Goal: Task Accomplishment & Management: Complete application form

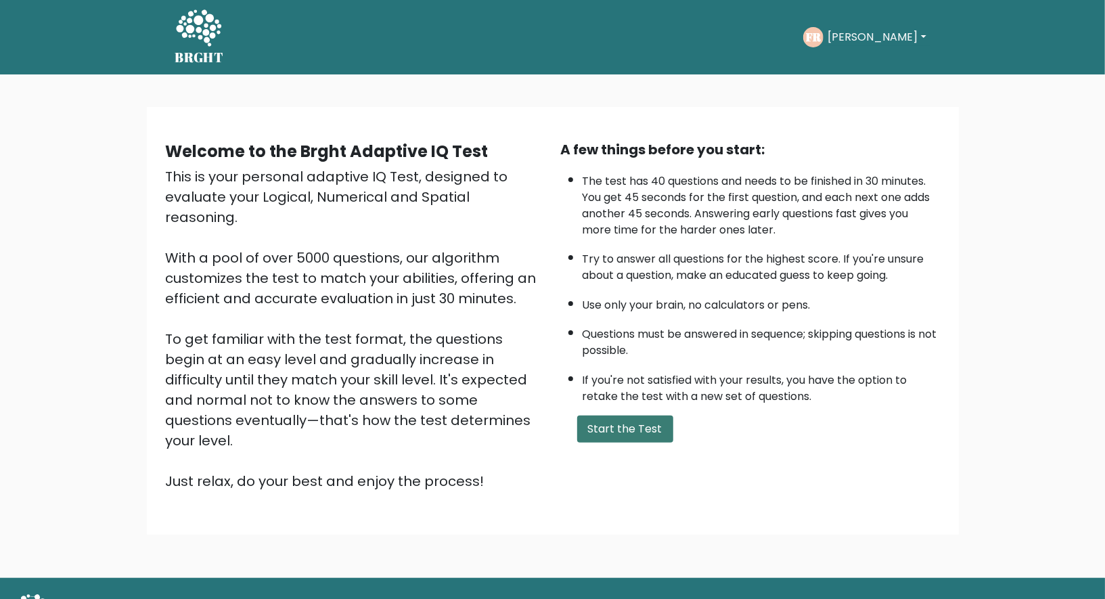
click at [593, 426] on button "Start the Test" at bounding box center [625, 429] width 96 height 27
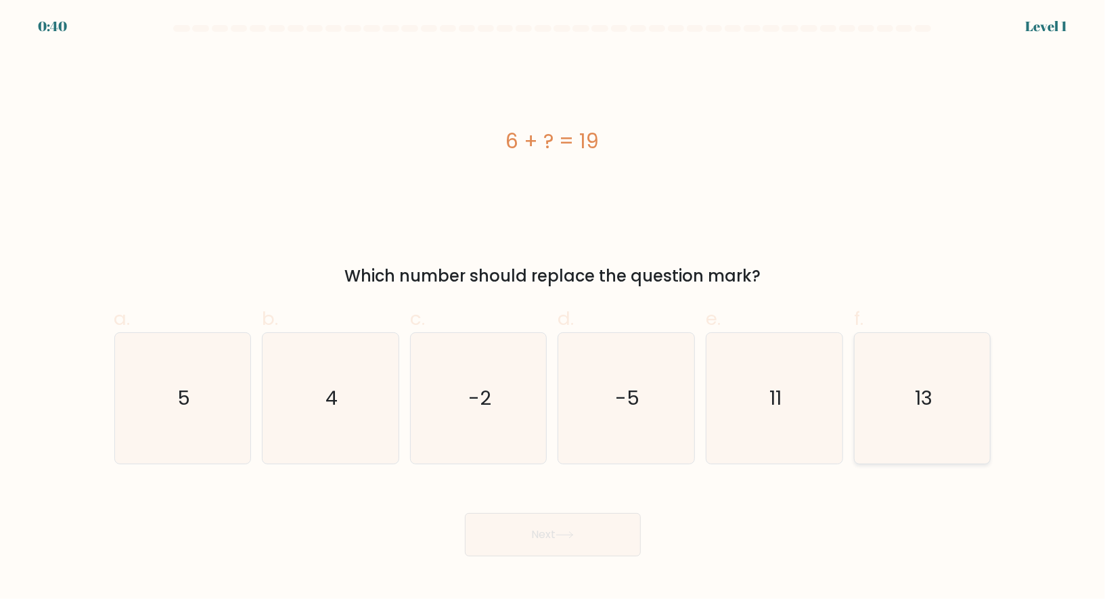
click at [888, 405] on icon "13" at bounding box center [923, 398] width 131 height 131
click at [554, 309] on input "f. 13" at bounding box center [553, 304] width 1 height 9
radio input "true"
click at [585, 537] on button "Next" at bounding box center [553, 534] width 176 height 43
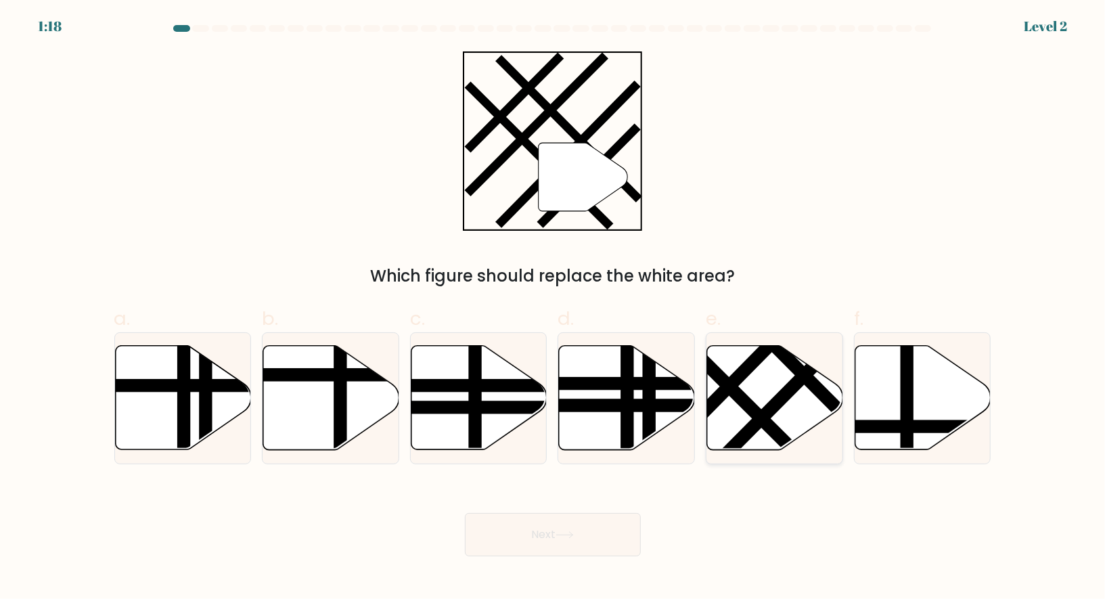
click at [757, 385] on icon at bounding box center [775, 398] width 136 height 104
click at [554, 309] on input "e." at bounding box center [553, 304] width 1 height 9
radio input "true"
click at [548, 524] on button "Next" at bounding box center [553, 534] width 176 height 43
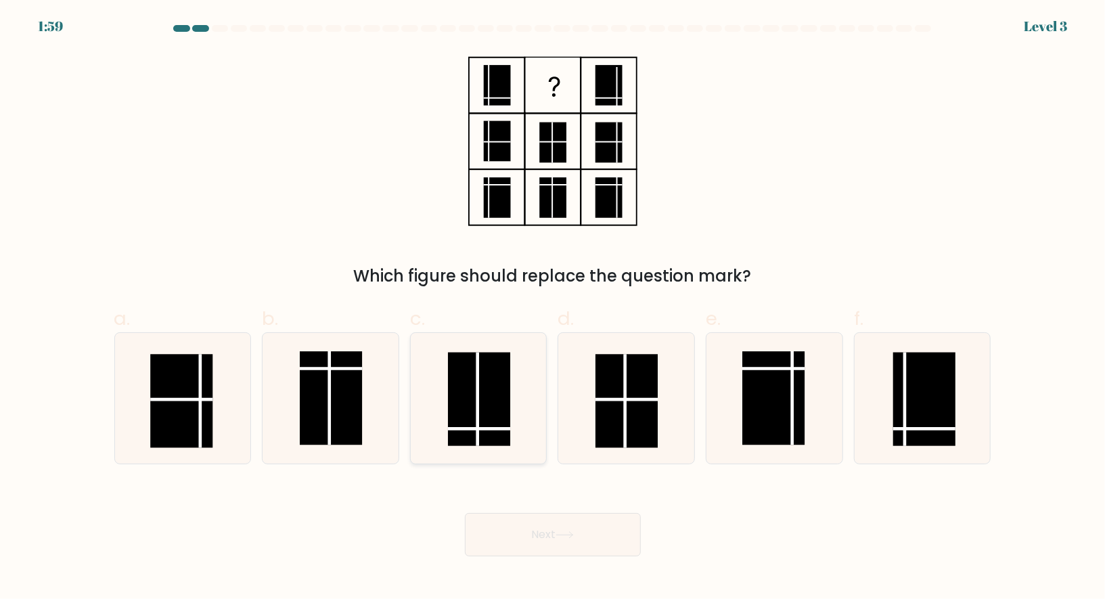
click at [489, 412] on rect at bounding box center [479, 398] width 62 height 93
click at [553, 309] on input "c." at bounding box center [553, 304] width 1 height 9
radio input "true"
click at [577, 521] on button "Next" at bounding box center [553, 534] width 176 height 43
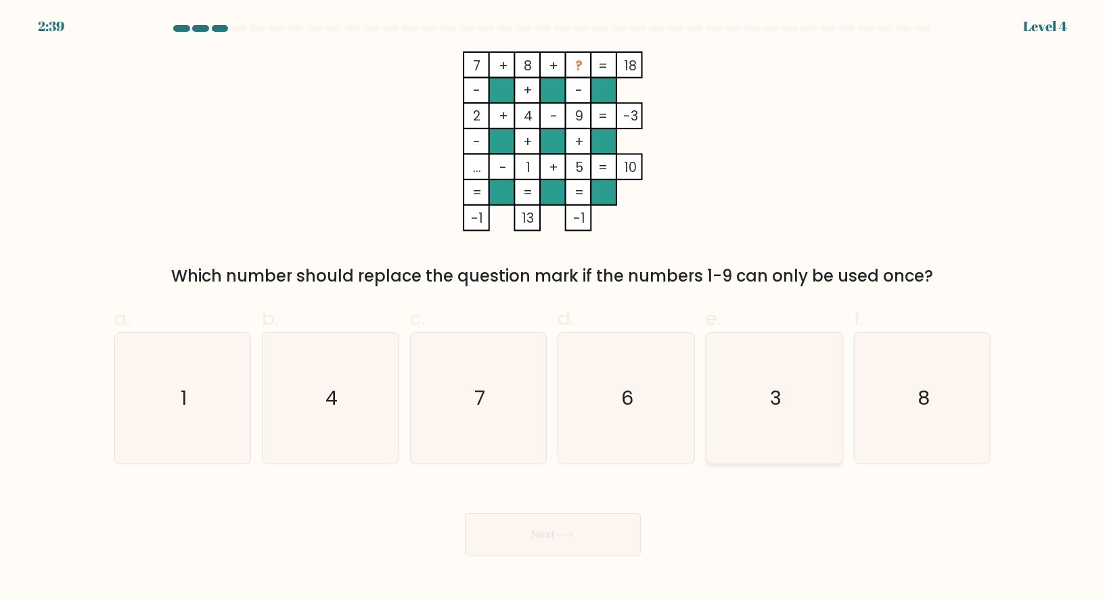
click at [784, 416] on icon "3" at bounding box center [774, 398] width 131 height 131
click at [554, 309] on input "e. 3" at bounding box center [553, 304] width 1 height 9
radio input "true"
click at [631, 523] on button "Next" at bounding box center [553, 534] width 176 height 43
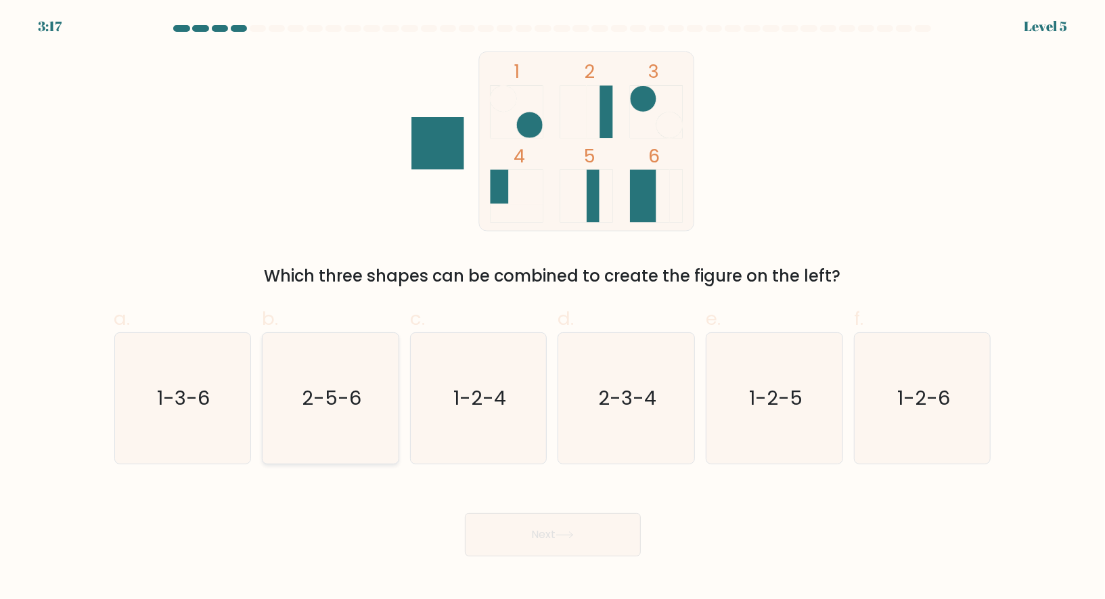
click at [324, 403] on text "2-5-6" at bounding box center [332, 397] width 60 height 27
click at [553, 309] on input "b. 2-5-6" at bounding box center [553, 304] width 1 height 9
radio input "true"
click at [546, 526] on button "Next" at bounding box center [553, 534] width 176 height 43
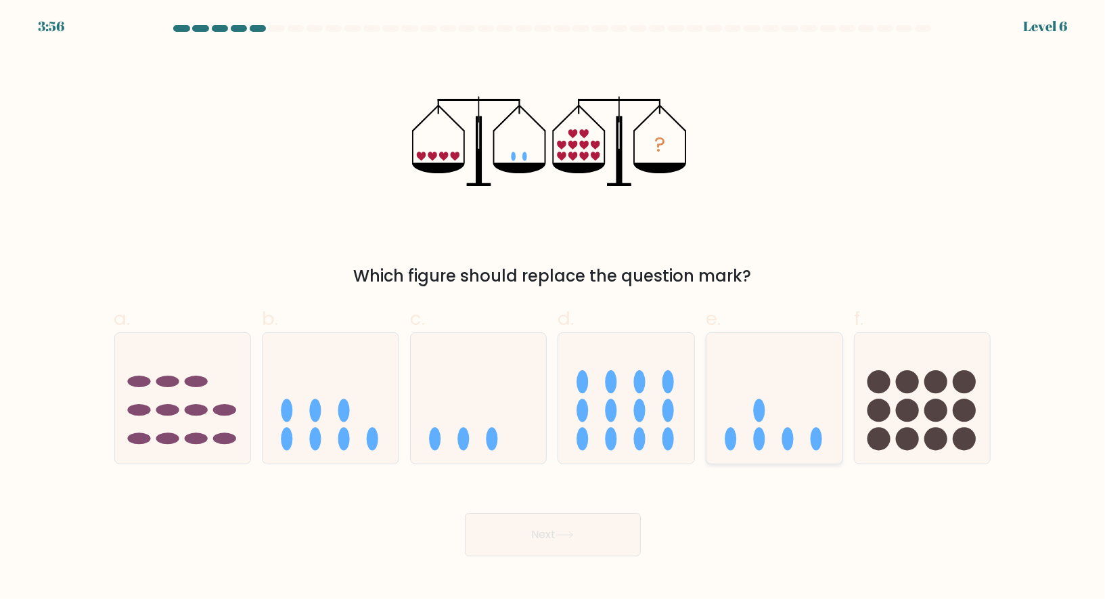
click at [763, 408] on ellipse at bounding box center [760, 410] width 12 height 23
click at [554, 309] on input "e." at bounding box center [553, 304] width 1 height 9
radio input "true"
click at [590, 542] on button "Next" at bounding box center [553, 534] width 176 height 43
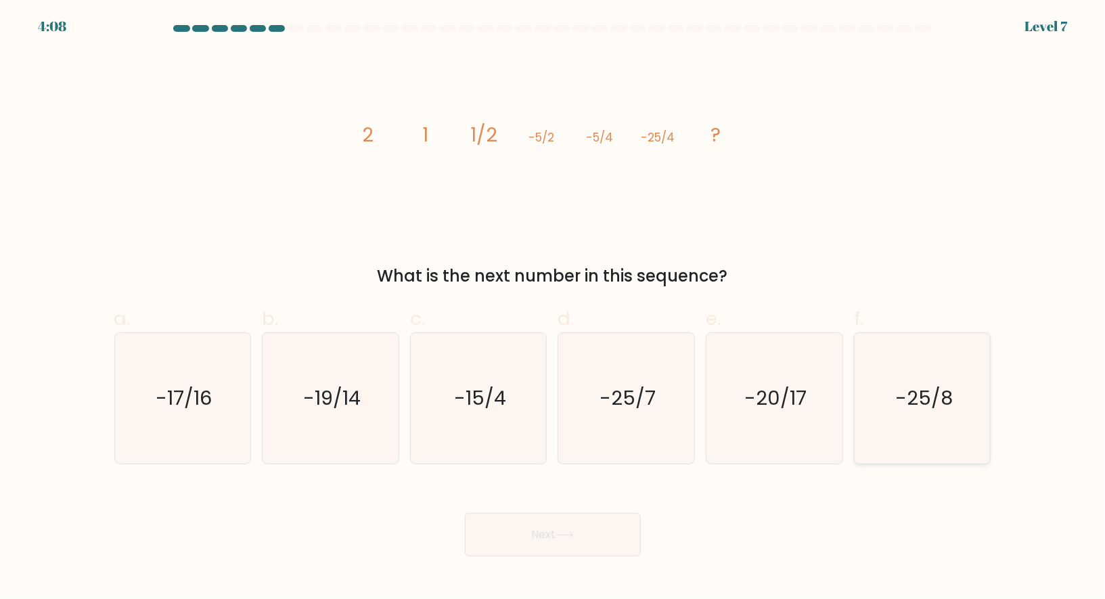
click at [910, 401] on text "-25/8" at bounding box center [924, 397] width 58 height 27
click at [554, 309] on input "f. -25/8" at bounding box center [553, 304] width 1 height 9
radio input "true"
click at [563, 526] on button "Next" at bounding box center [553, 534] width 176 height 43
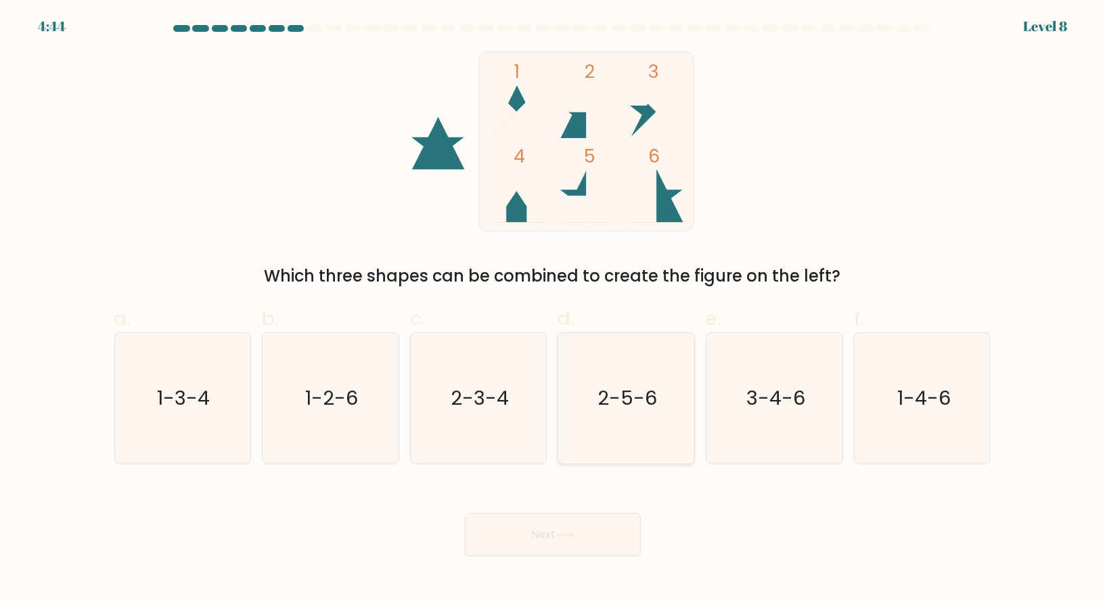
click at [576, 376] on icon "2-5-6" at bounding box center [626, 398] width 131 height 131
click at [554, 309] on input "d. 2-5-6" at bounding box center [553, 304] width 1 height 9
radio input "true"
click at [560, 539] on button "Next" at bounding box center [553, 534] width 176 height 43
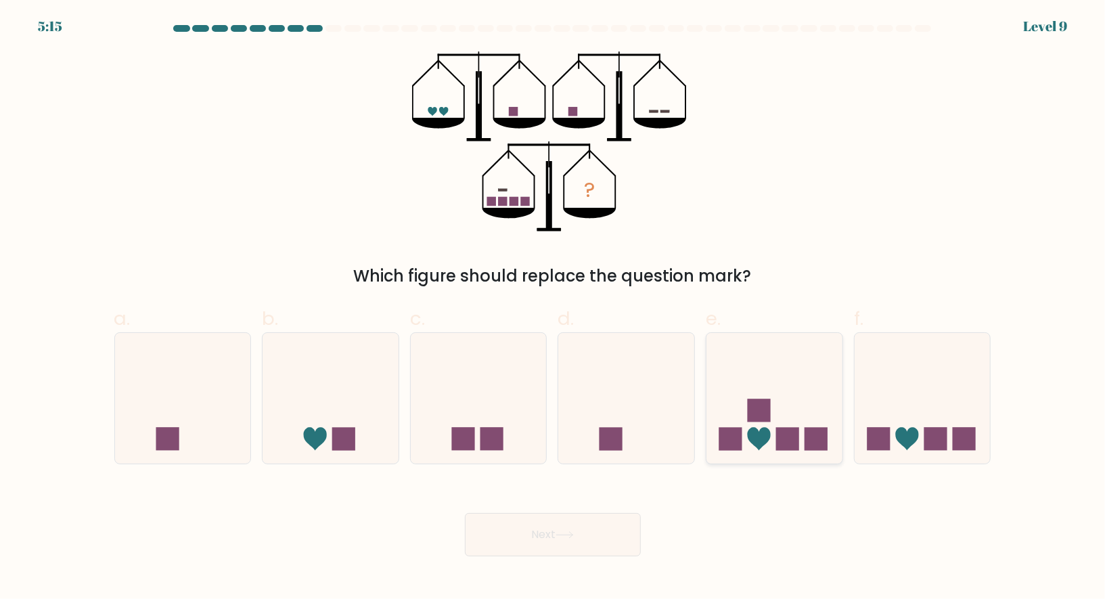
click at [764, 417] on rect at bounding box center [759, 410] width 23 height 23
click at [554, 309] on input "e." at bounding box center [553, 304] width 1 height 9
radio input "true"
click at [885, 420] on icon at bounding box center [923, 398] width 136 height 112
click at [554, 309] on input "f." at bounding box center [553, 304] width 1 height 9
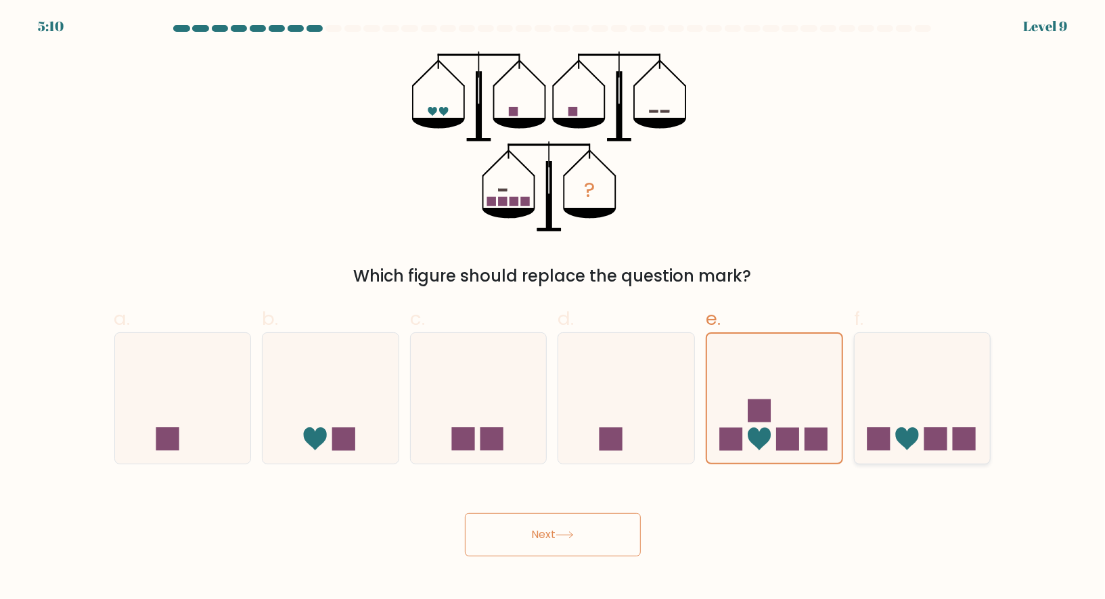
radio input "true"
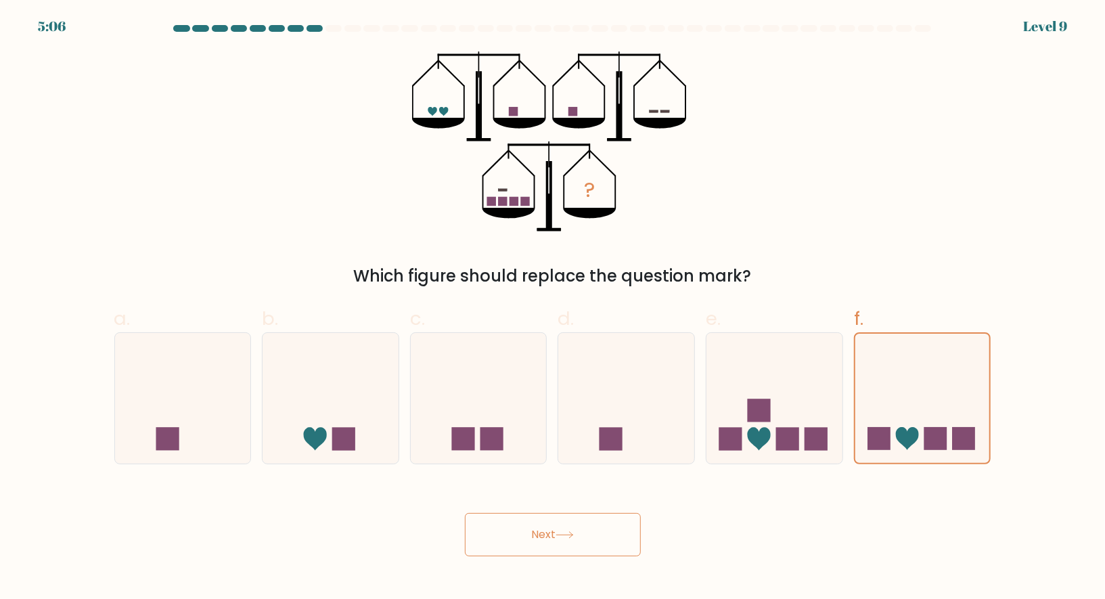
click at [551, 529] on button "Next" at bounding box center [553, 534] width 176 height 43
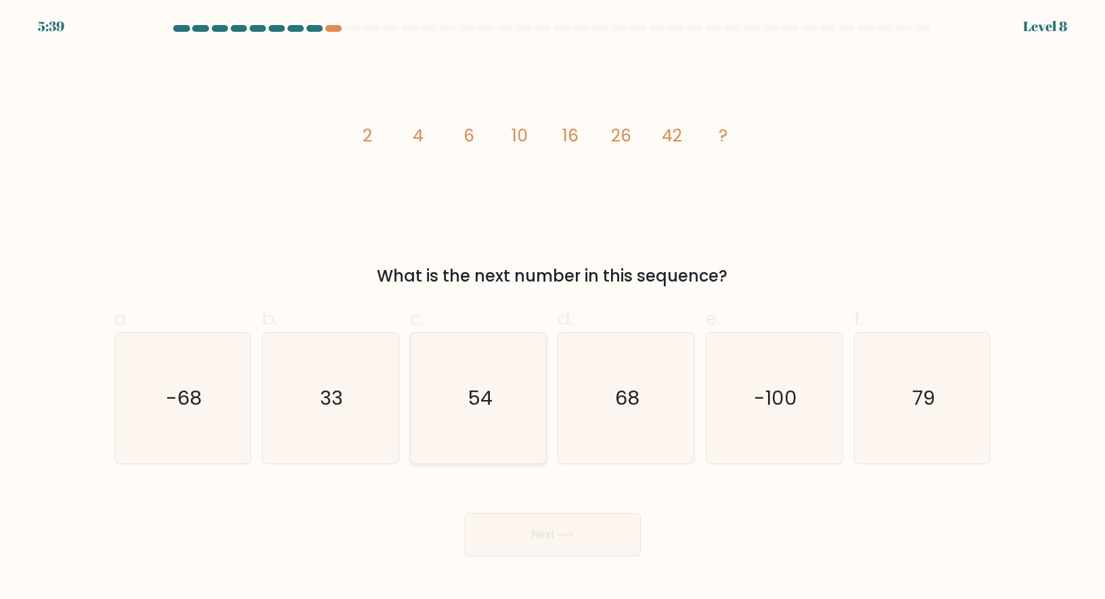
click at [453, 406] on icon "54" at bounding box center [479, 398] width 131 height 131
click at [553, 309] on input "c. 54" at bounding box center [553, 304] width 1 height 9
radio input "true"
click at [547, 535] on button "Next" at bounding box center [553, 534] width 176 height 43
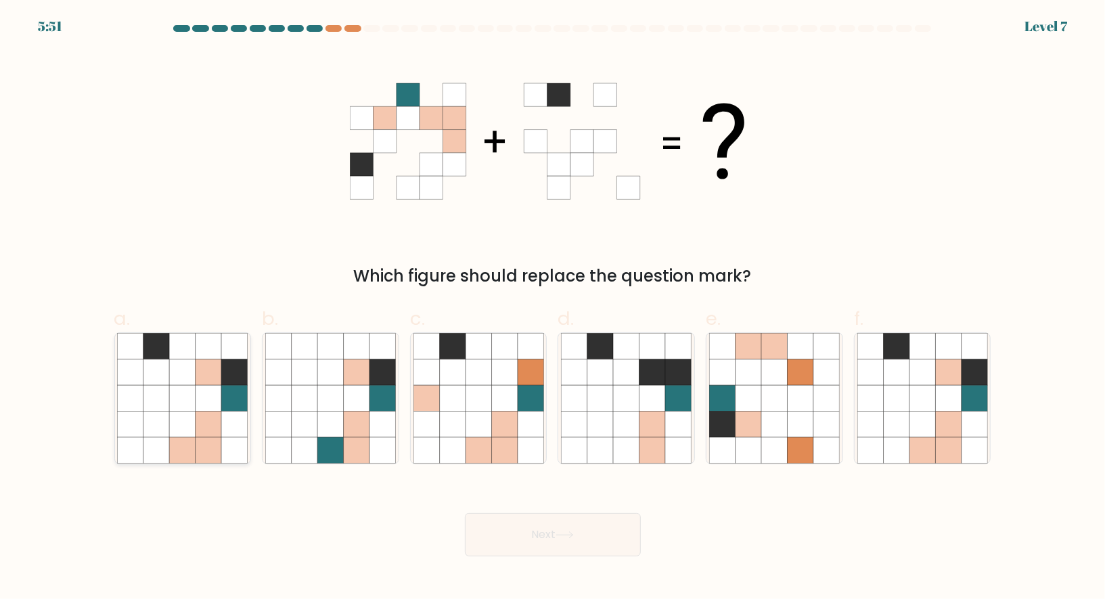
click at [204, 386] on icon at bounding box center [209, 398] width 26 height 26
click at [553, 309] on input "a." at bounding box center [553, 304] width 1 height 9
radio input "true"
click at [590, 534] on button "Next" at bounding box center [553, 534] width 176 height 43
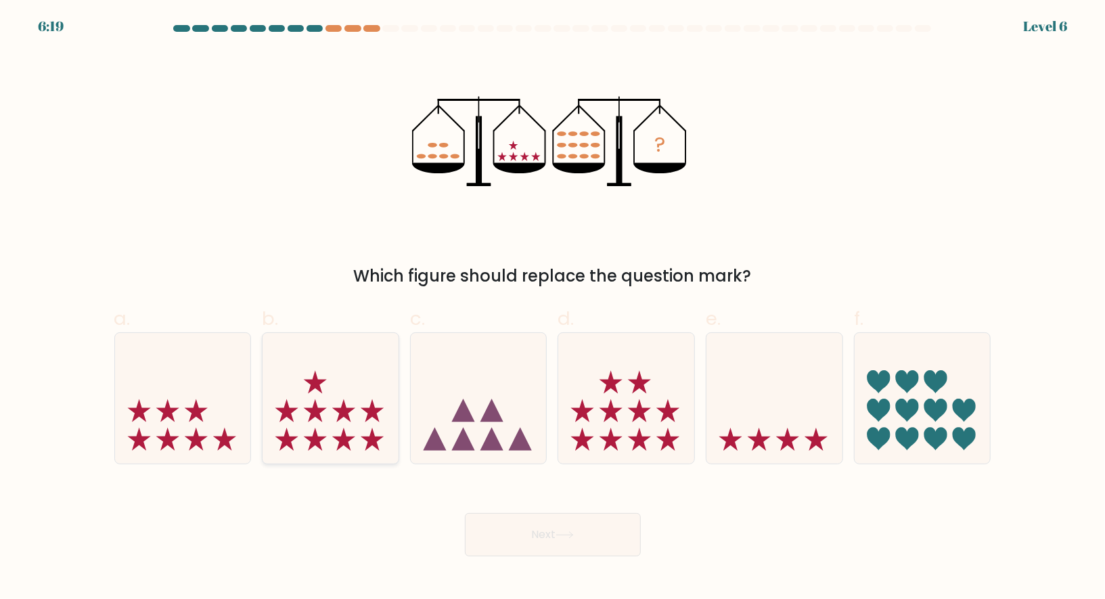
click at [309, 417] on icon at bounding box center [331, 398] width 136 height 112
click at [553, 309] on input "b." at bounding box center [553, 304] width 1 height 9
radio input "true"
click at [573, 526] on button "Next" at bounding box center [553, 534] width 176 height 43
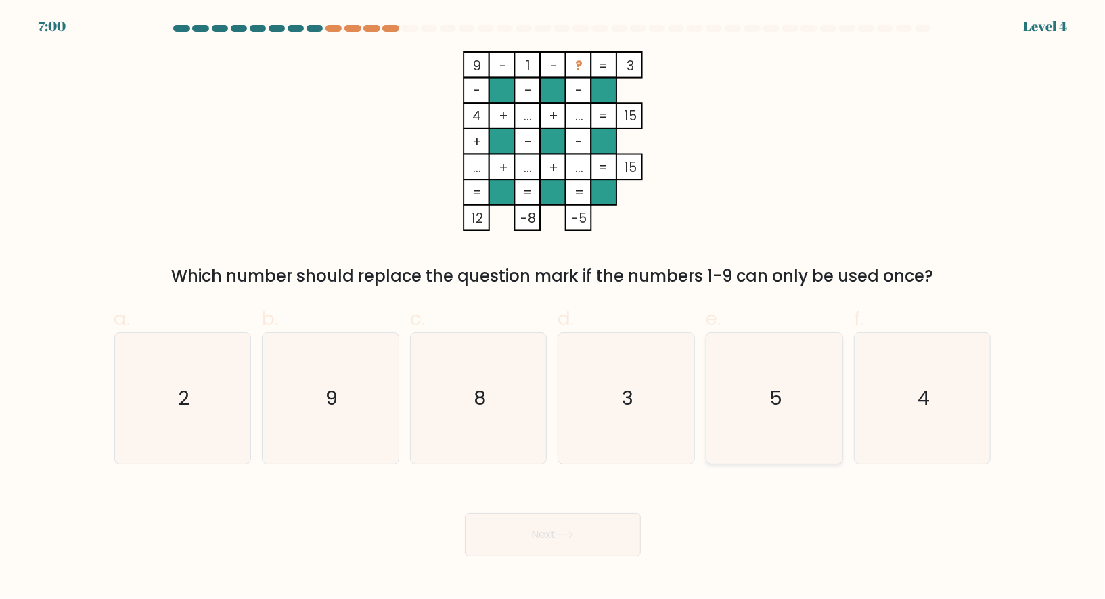
click at [724, 418] on icon "5" at bounding box center [774, 398] width 131 height 131
click at [554, 309] on input "e. 5" at bounding box center [553, 304] width 1 height 9
radio input "true"
click at [490, 536] on button "Next" at bounding box center [553, 534] width 176 height 43
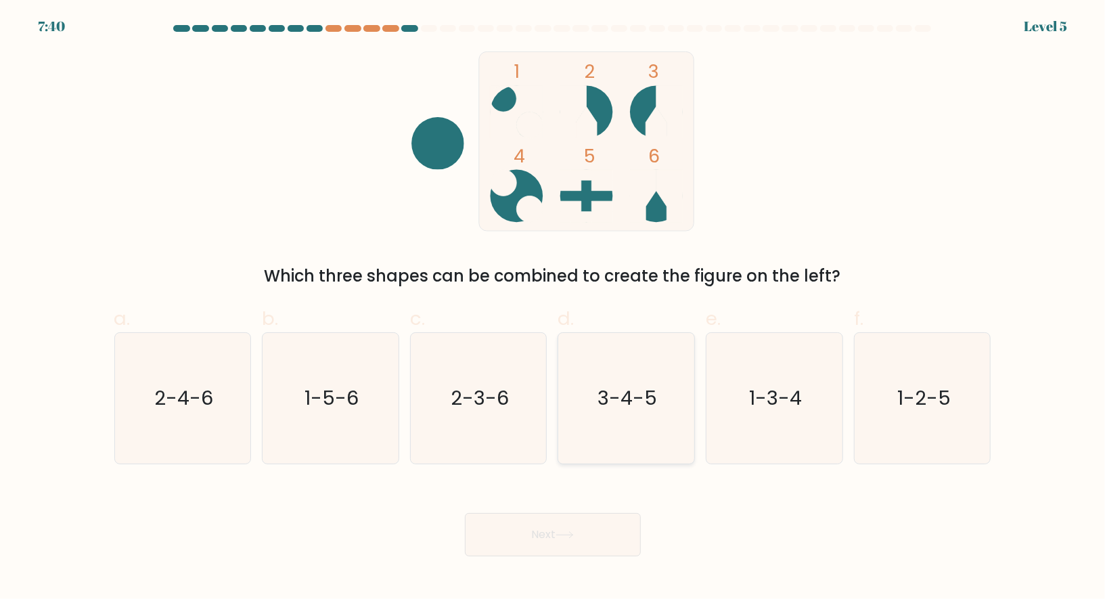
click at [679, 429] on icon "3-4-5" at bounding box center [626, 398] width 131 height 131
click at [554, 309] on input "d. 3-4-5" at bounding box center [553, 304] width 1 height 9
radio input "true"
click at [470, 430] on icon "2-3-6" at bounding box center [479, 398] width 131 height 131
click at [553, 309] on input "c. 2-3-6" at bounding box center [553, 304] width 1 height 9
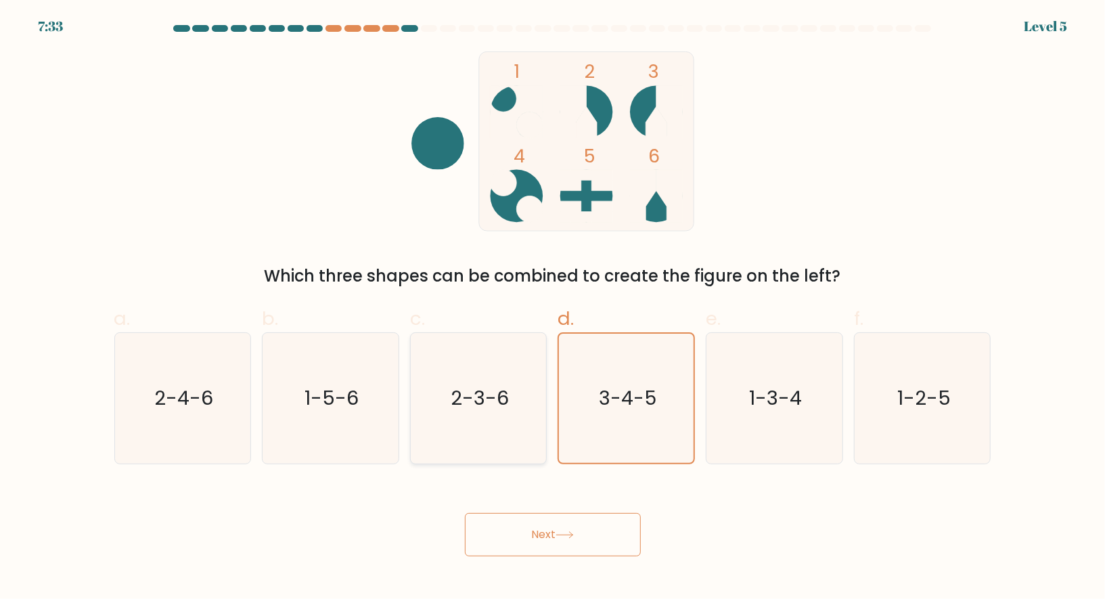
radio input "true"
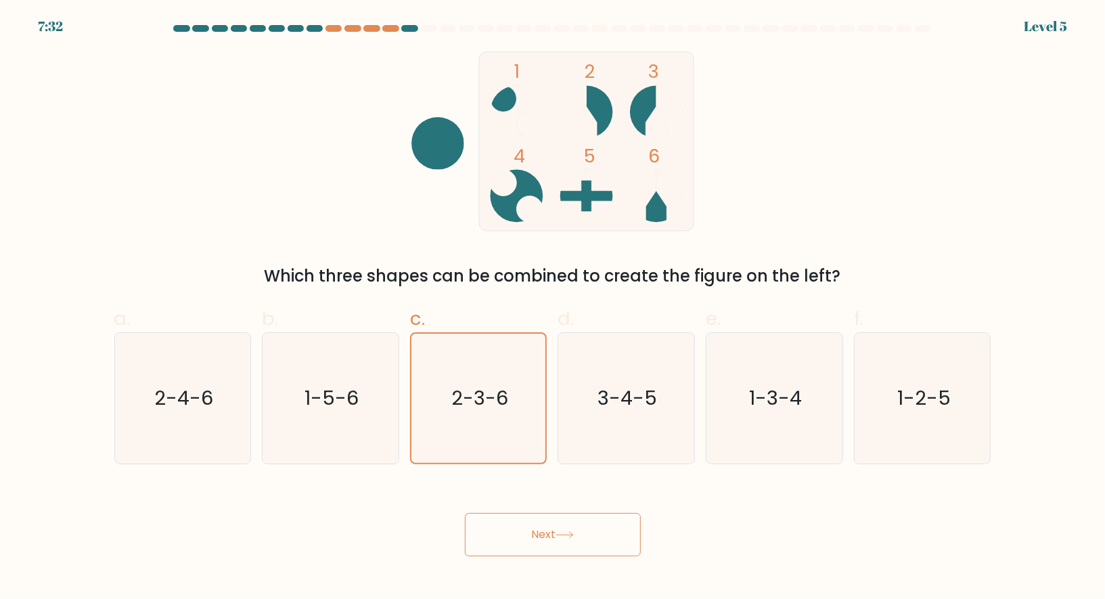
click at [548, 525] on button "Next" at bounding box center [553, 534] width 176 height 43
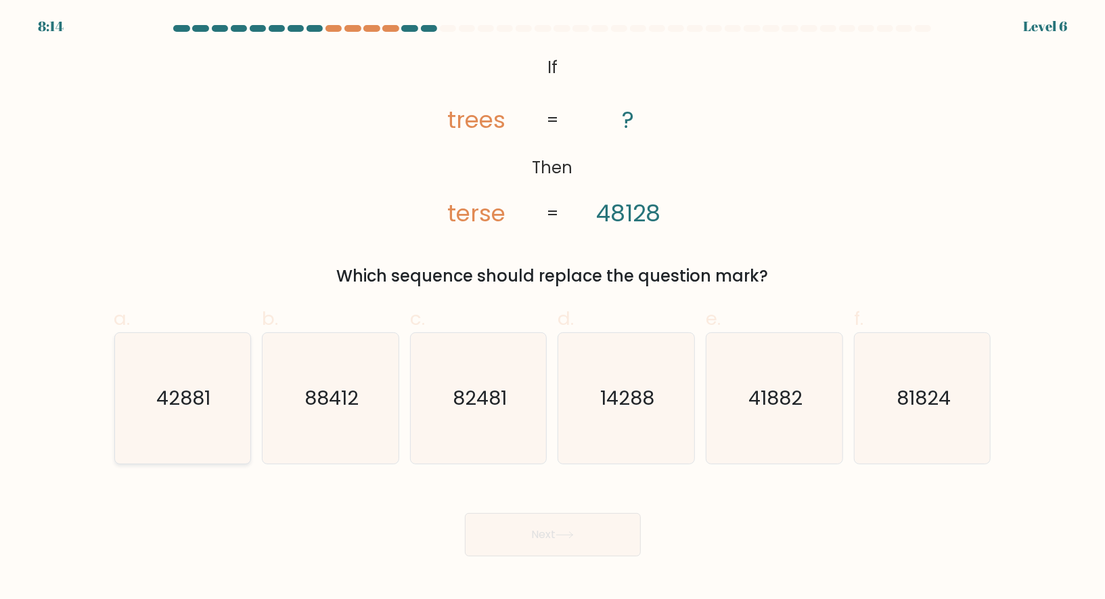
click at [216, 388] on icon "42881" at bounding box center [182, 398] width 131 height 131
click at [553, 309] on input "a. 42881" at bounding box center [553, 304] width 1 height 9
radio input "true"
click at [746, 407] on icon "41882" at bounding box center [774, 398] width 131 height 131
click at [554, 309] on input "e. 41882" at bounding box center [553, 304] width 1 height 9
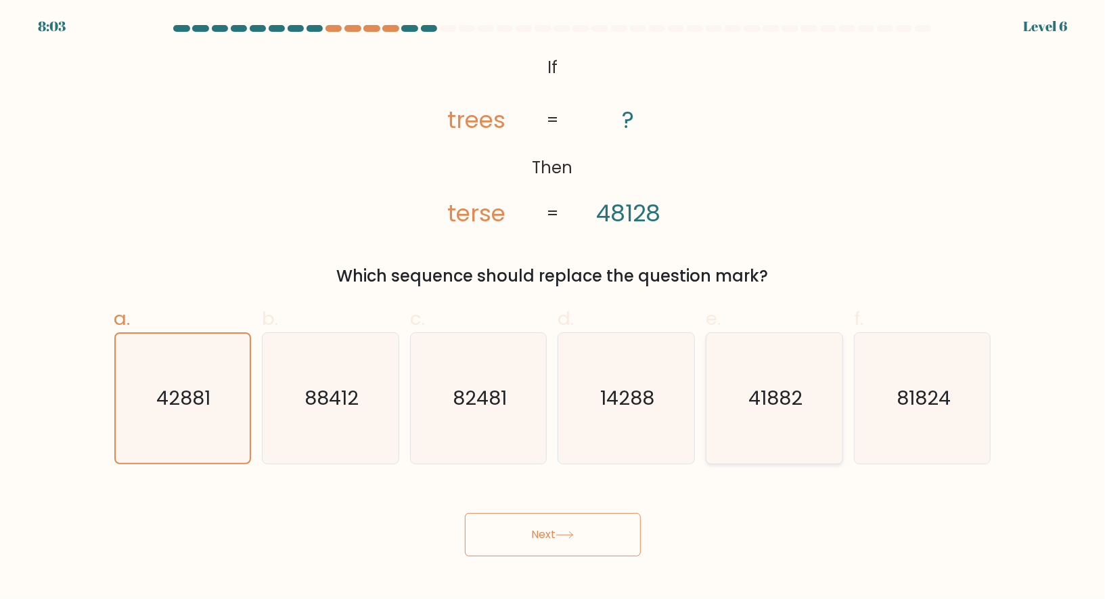
radio input "true"
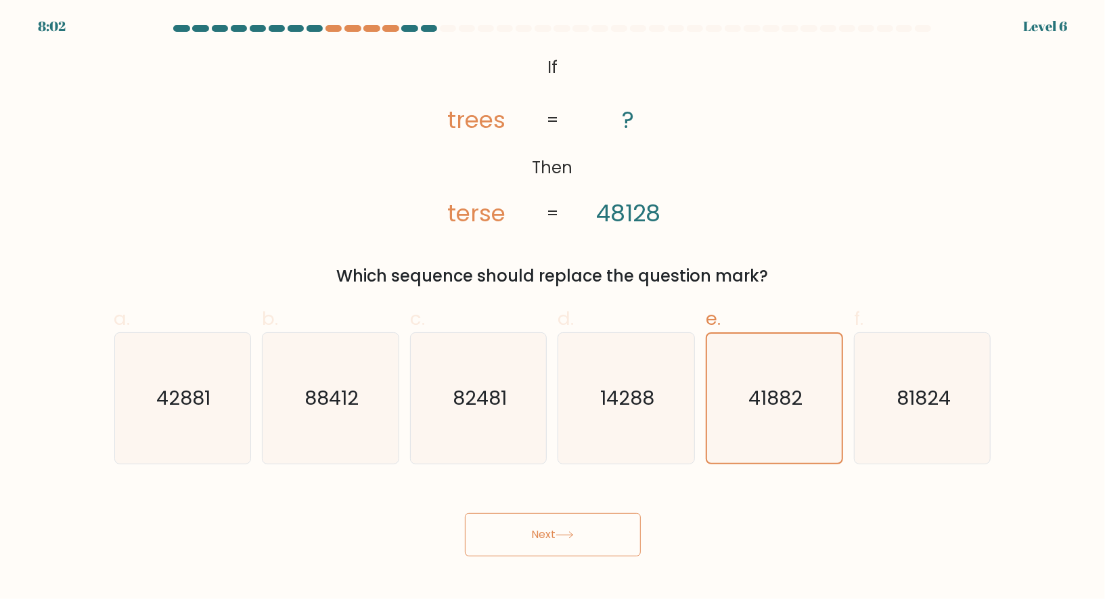
click at [540, 529] on button "Next" at bounding box center [553, 534] width 176 height 43
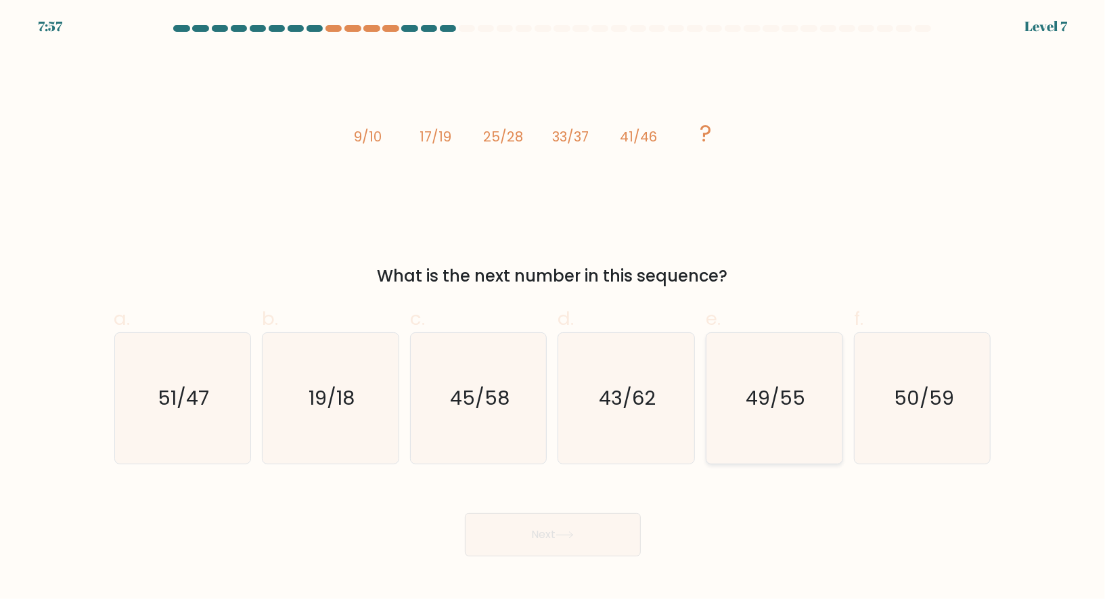
click at [789, 409] on text "49/55" at bounding box center [776, 397] width 60 height 27
click at [554, 309] on input "e. 49/55" at bounding box center [553, 304] width 1 height 9
radio input "true"
click at [529, 541] on button "Next" at bounding box center [553, 534] width 176 height 43
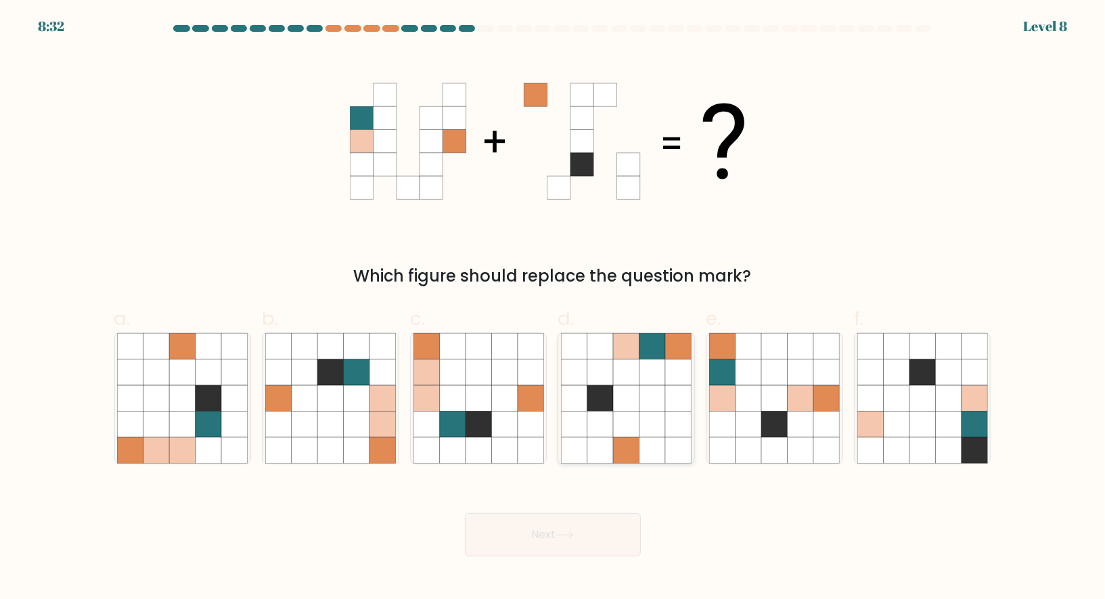
click at [627, 397] on icon at bounding box center [627, 398] width 26 height 26
click at [554, 309] on input "d." at bounding box center [553, 304] width 1 height 9
radio input "true"
click at [592, 531] on button "Next" at bounding box center [553, 534] width 176 height 43
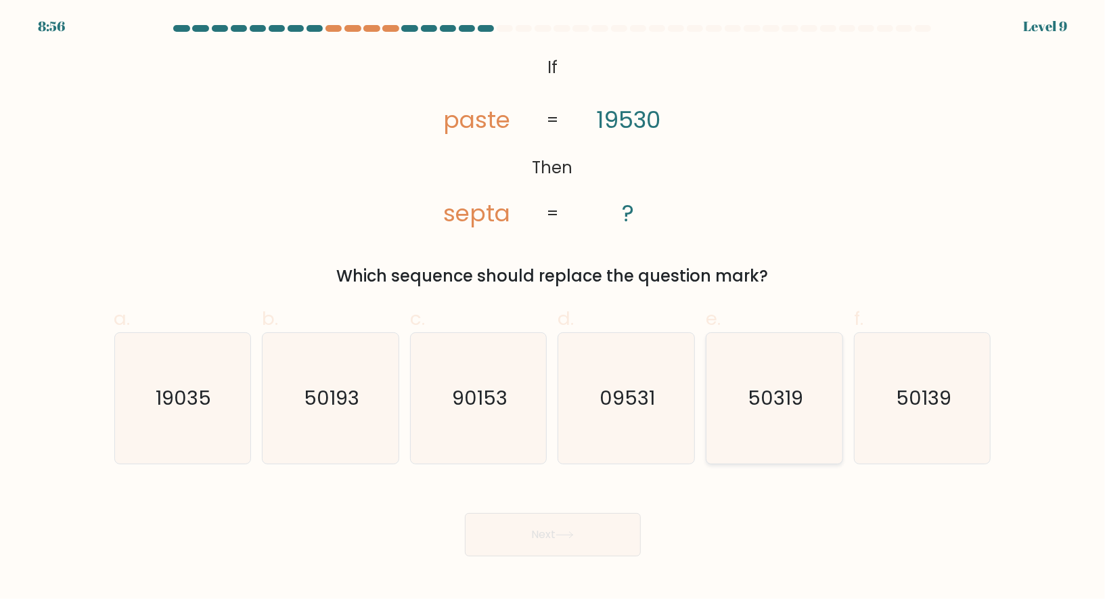
click at [778, 437] on icon "50319" at bounding box center [774, 398] width 131 height 131
click at [554, 309] on input "e. 50319" at bounding box center [553, 304] width 1 height 9
radio input "true"
click at [548, 533] on button "Next" at bounding box center [553, 534] width 176 height 43
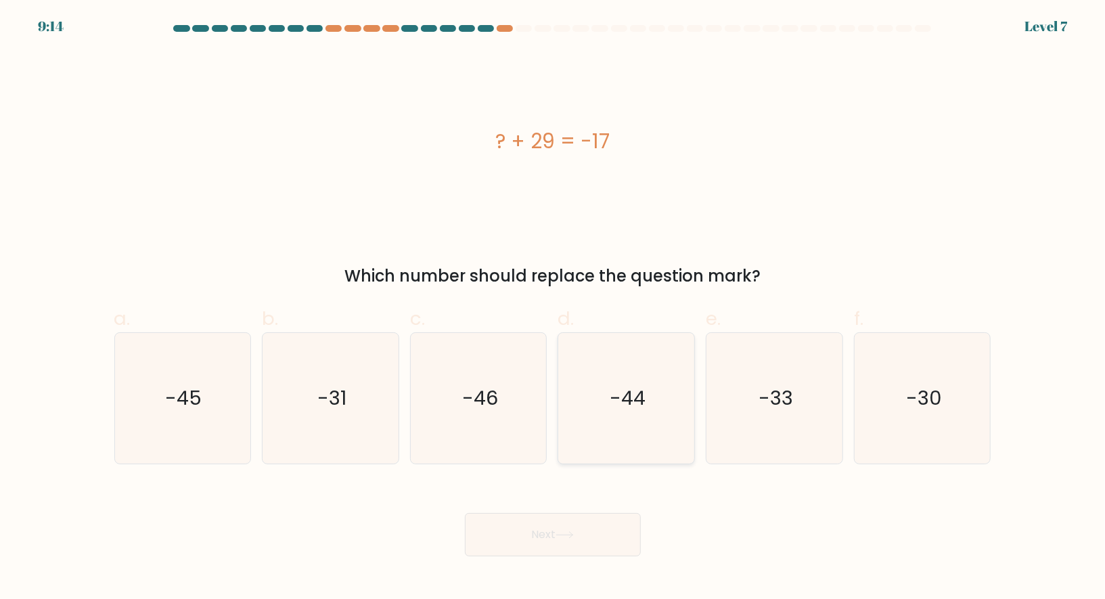
click at [596, 403] on icon "-44" at bounding box center [626, 398] width 131 height 131
click at [554, 309] on input "d. -44" at bounding box center [553, 304] width 1 height 9
radio input "true"
drag, startPoint x: 519, startPoint y: 524, endPoint x: 459, endPoint y: 412, distance: 127.5
click at [458, 412] on form "a." at bounding box center [552, 290] width 1105 height 531
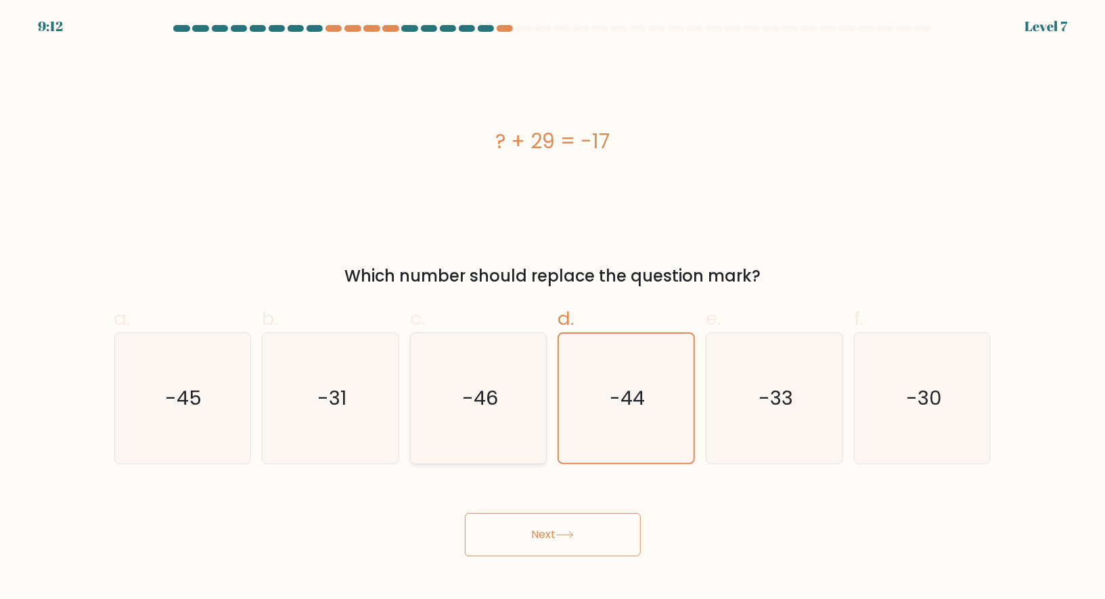
click at [459, 412] on icon "-46" at bounding box center [479, 398] width 131 height 131
click at [553, 309] on input "c. -46" at bounding box center [553, 304] width 1 height 9
radio input "true"
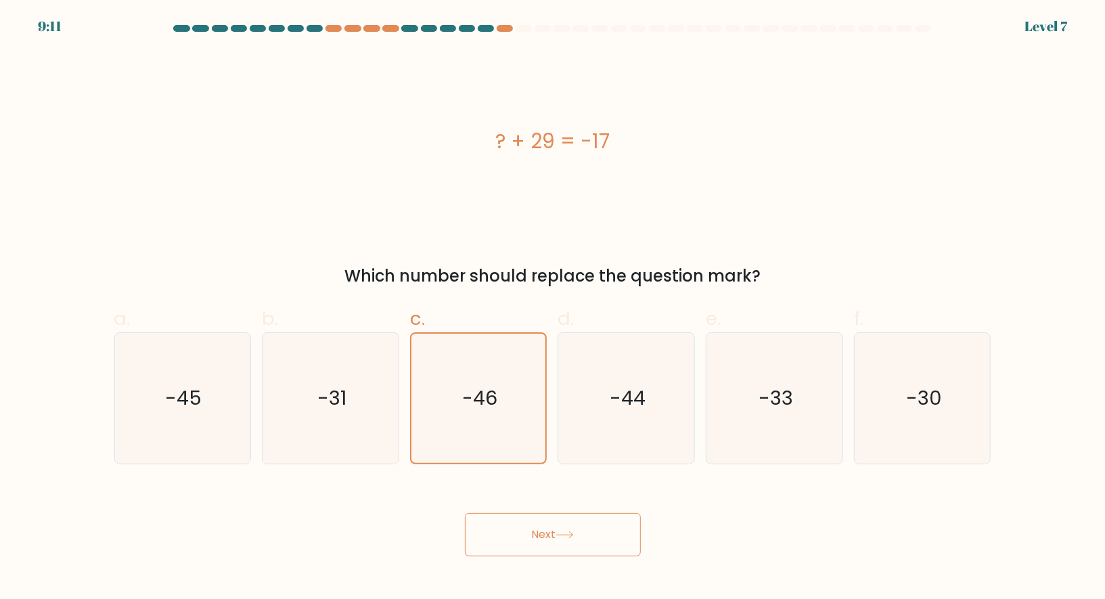
click at [547, 527] on button "Next" at bounding box center [553, 534] width 176 height 43
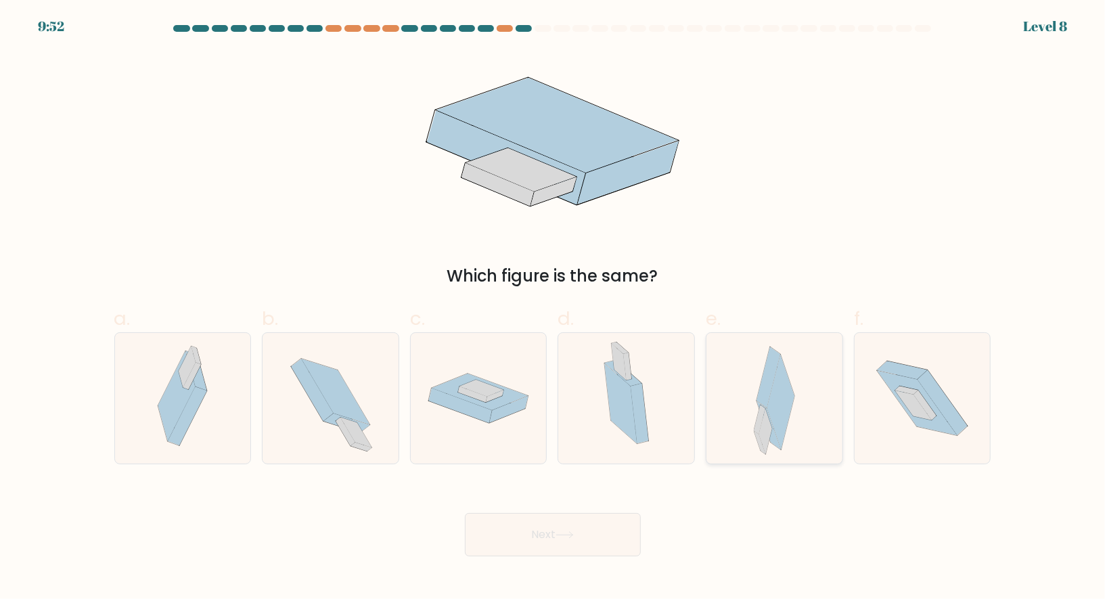
click at [743, 436] on div at bounding box center [774, 398] width 137 height 132
click at [554, 309] on input "e." at bounding box center [553, 304] width 1 height 9
radio input "true"
click at [558, 533] on button "Next" at bounding box center [553, 534] width 176 height 43
